Goal: Find specific page/section: Find specific page/section

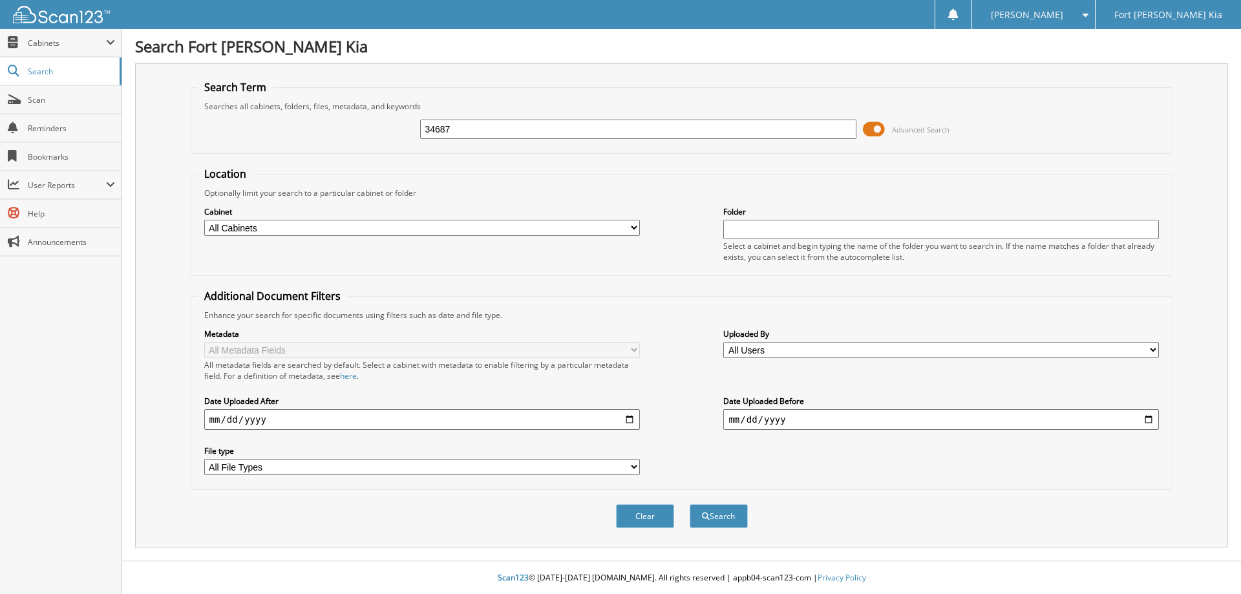
type input "34687"
click at [690, 504] on button "Search" at bounding box center [719, 516] width 58 height 24
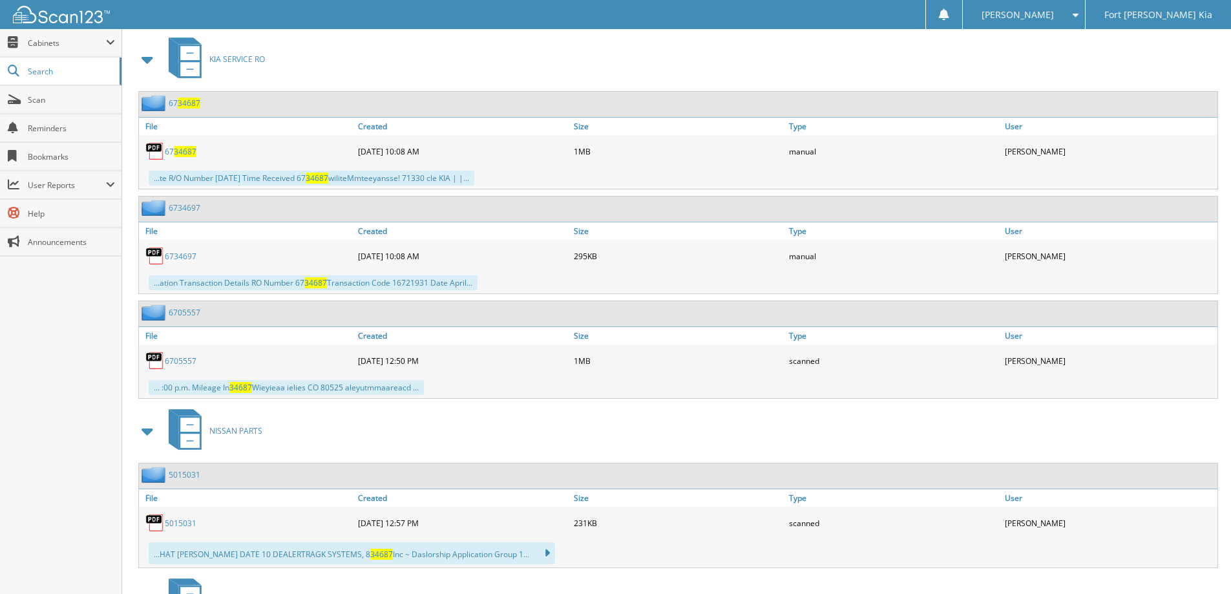
scroll to position [3293, 0]
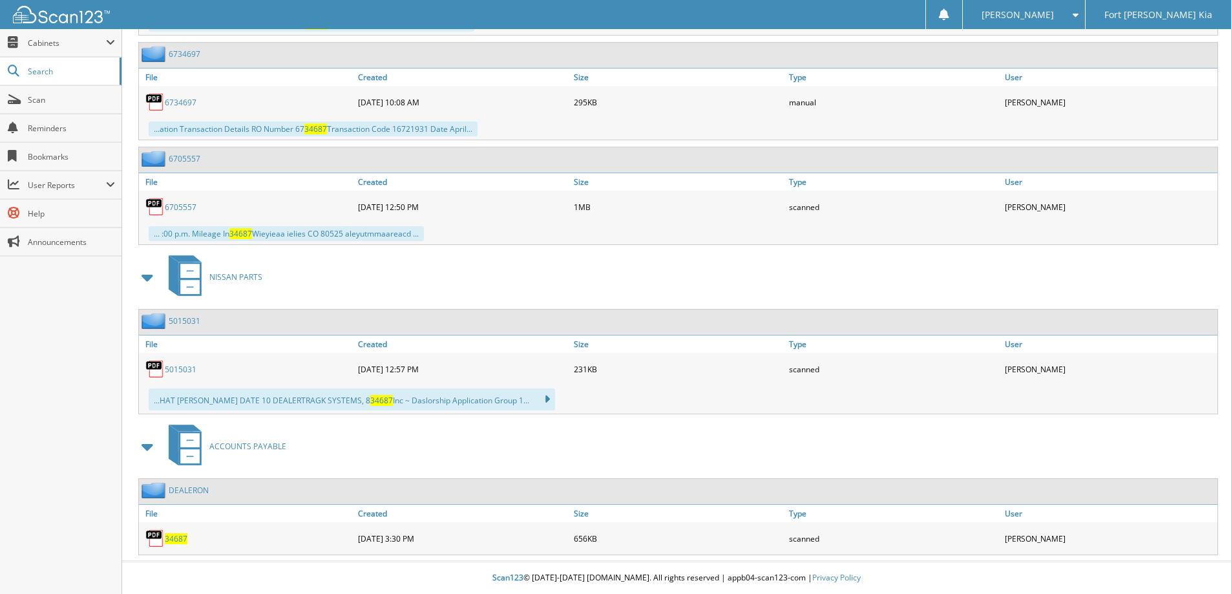
click at [166, 538] on span "34687" at bounding box center [176, 538] width 23 height 11
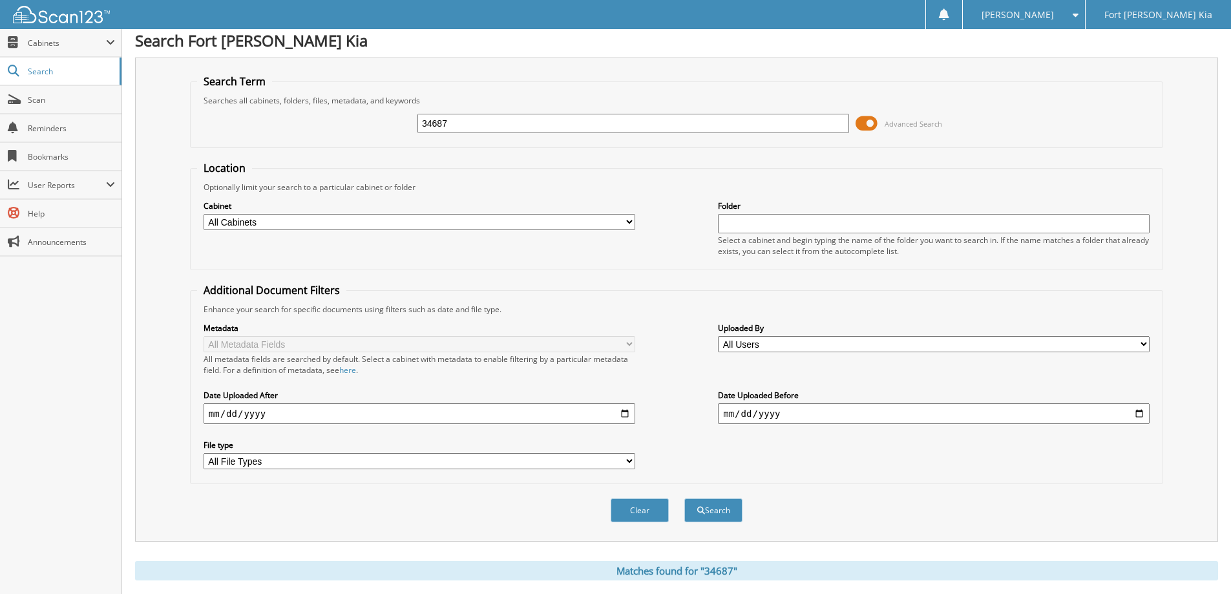
scroll to position [0, 0]
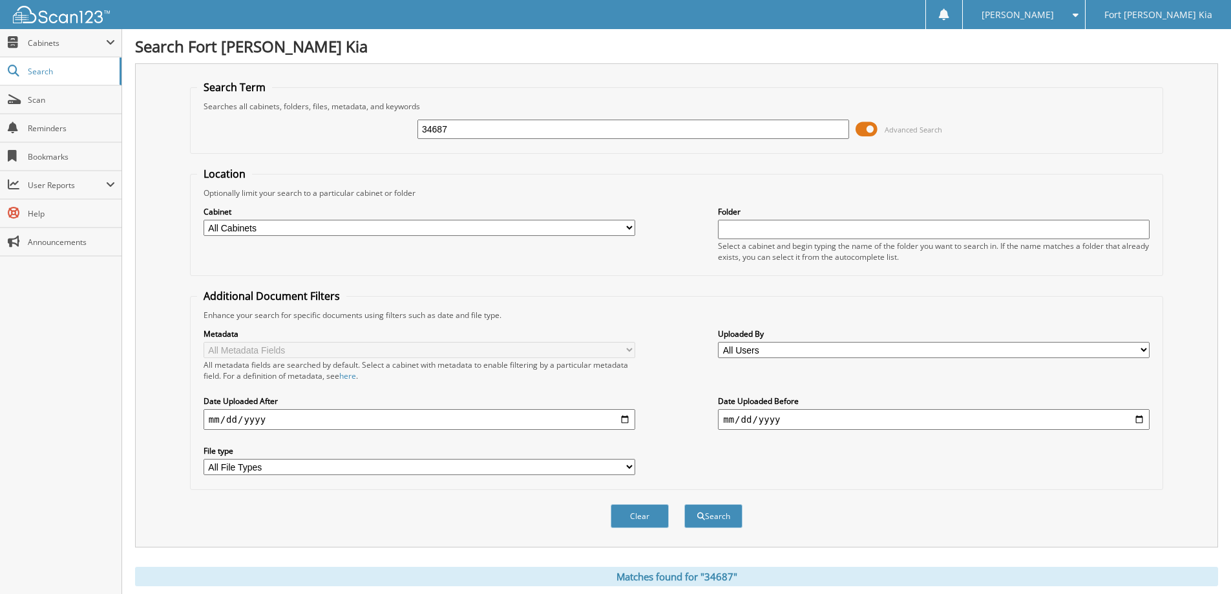
click at [513, 132] on input "34687" at bounding box center [634, 129] width 432 height 19
type input "3"
type input "34154"
click at [684, 504] on button "Search" at bounding box center [713, 516] width 58 height 24
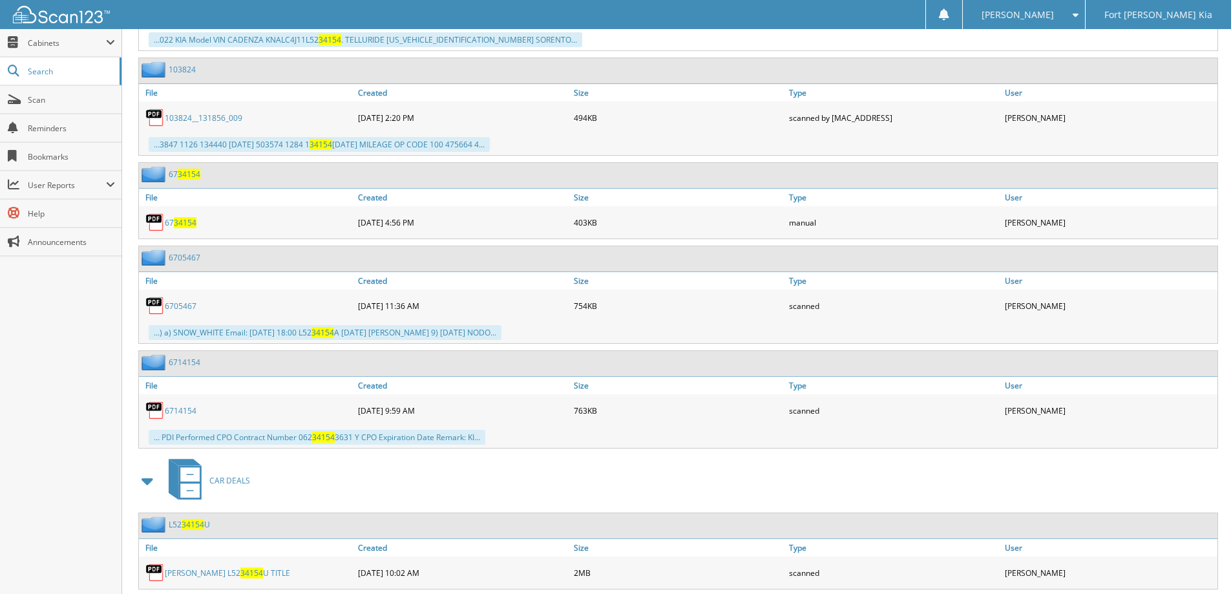
scroll to position [5171, 0]
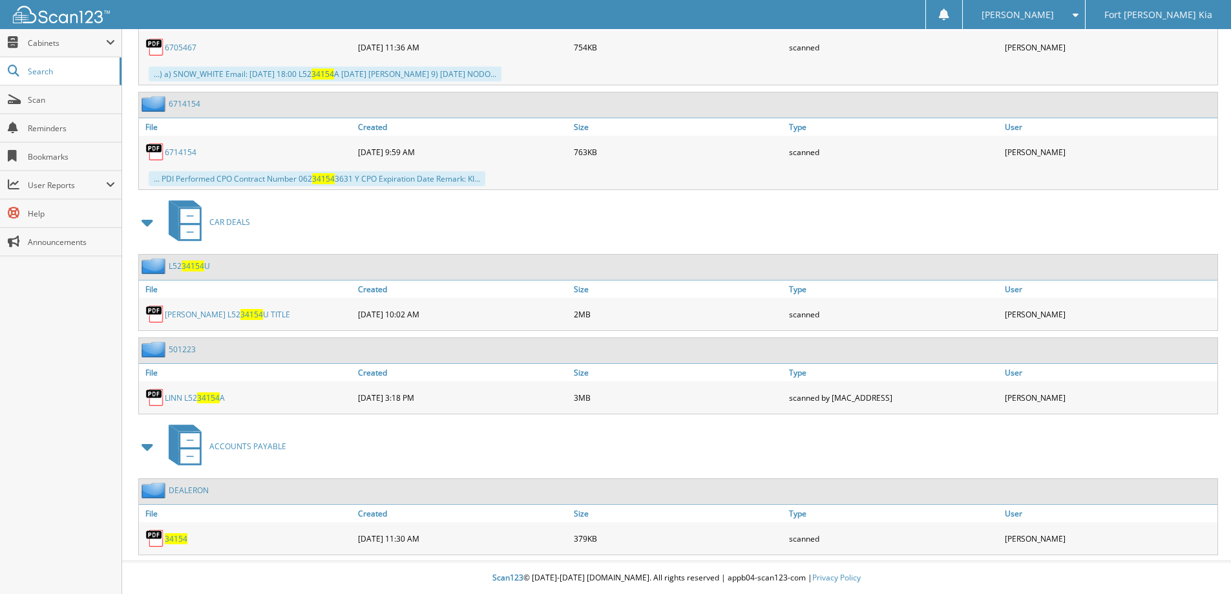
click at [200, 494] on link "DEALERON" at bounding box center [189, 490] width 40 height 11
